Goal: Entertainment & Leisure: Consume media (video, audio)

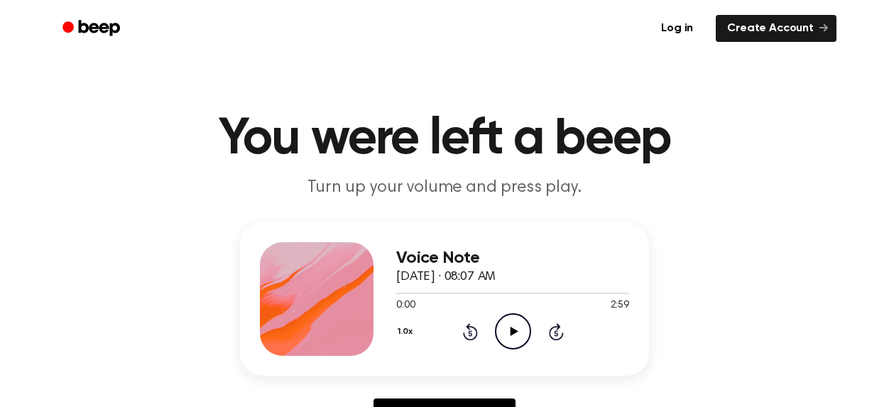
click at [526, 326] on icon "Play Audio" at bounding box center [513, 331] width 36 height 36
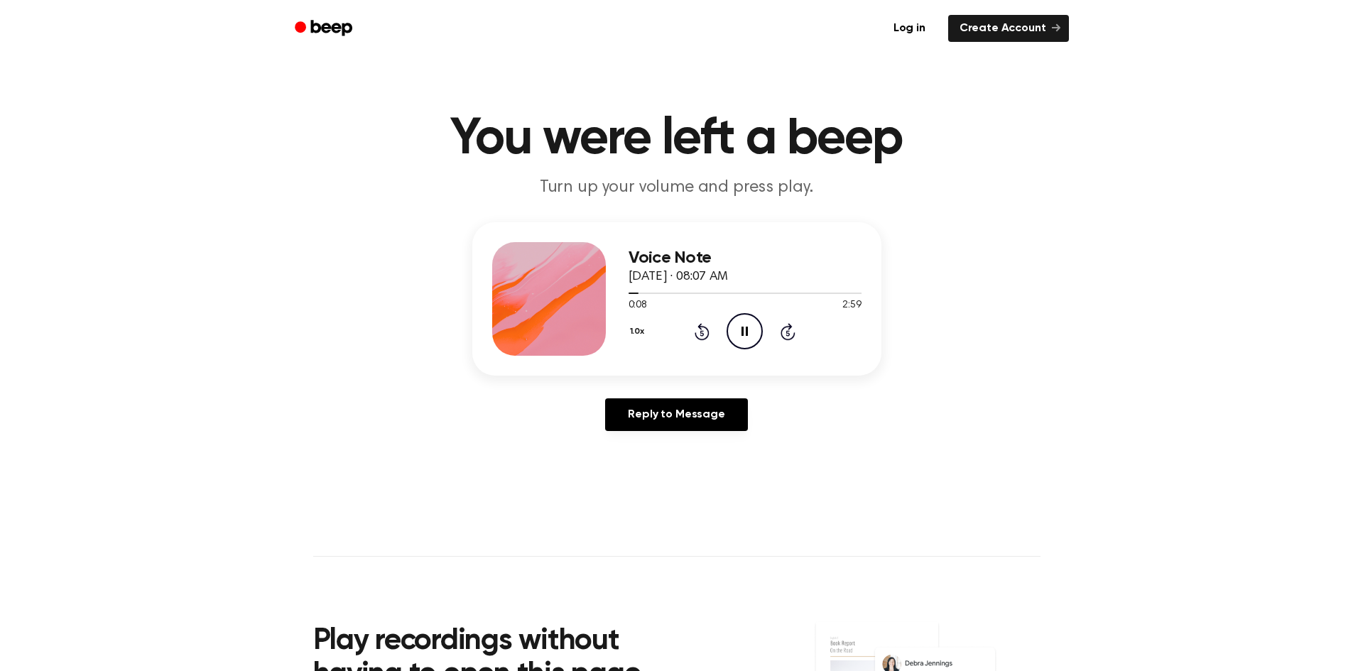
click at [888, 392] on div "Voice Note September 6, 2025 · 08:07 AM 0:08 2:59 Your browser does not support…" at bounding box center [676, 332] width 1319 height 220
click at [784, 337] on icon at bounding box center [787, 331] width 15 height 17
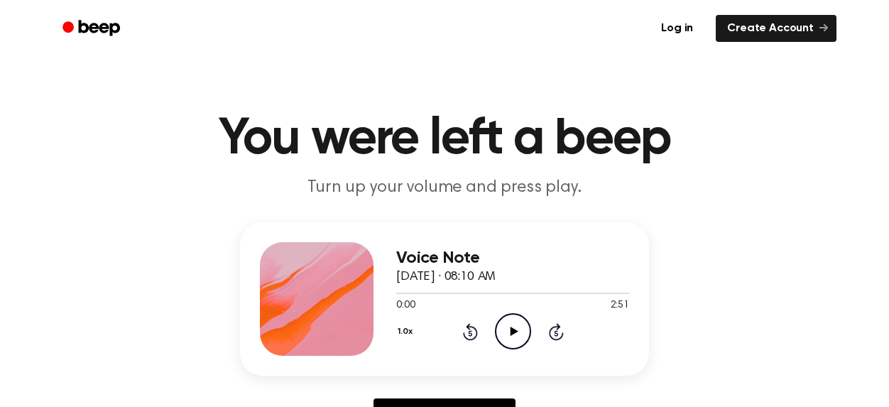
click at [504, 325] on icon "Play Audio" at bounding box center [513, 331] width 36 height 36
click at [514, 317] on icon "Play Audio" at bounding box center [513, 331] width 36 height 36
